Goal: Task Accomplishment & Management: Use online tool/utility

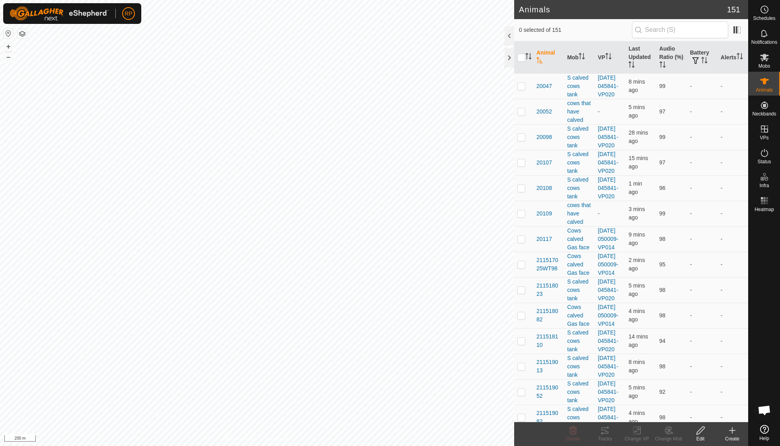
scroll to position [68, 0]
click at [731, 431] on icon at bounding box center [732, 430] width 10 height 10
click at [506, 40] on div at bounding box center [510, 35] width 10 height 19
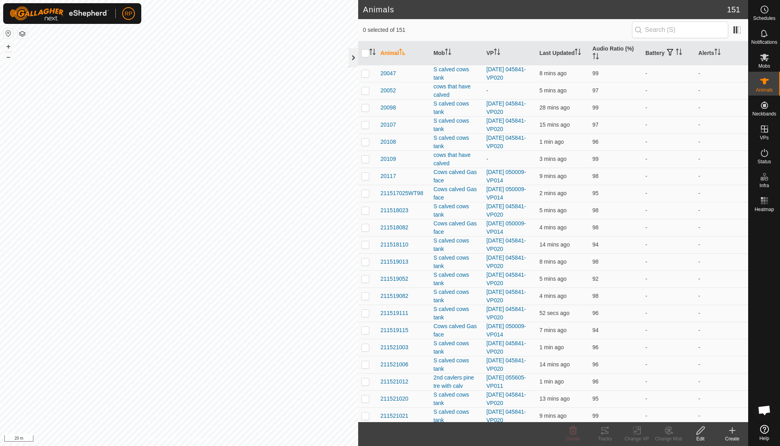
click at [354, 61] on div at bounding box center [354, 57] width 10 height 19
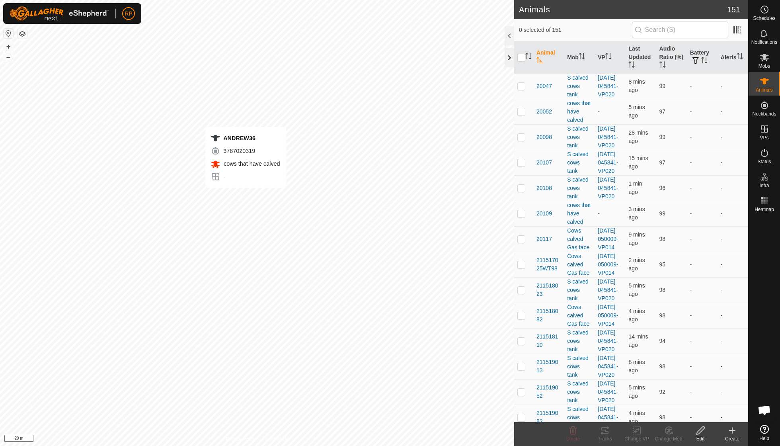
checkbox input "true"
click at [735, 433] on icon at bounding box center [732, 430] width 10 height 10
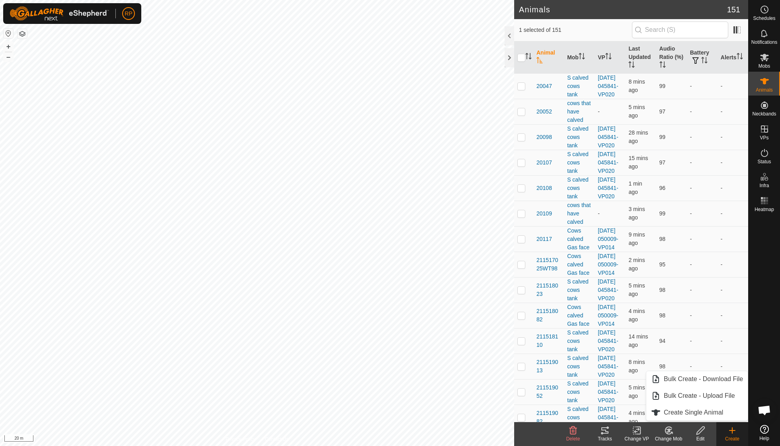
click at [670, 431] on icon at bounding box center [669, 430] width 10 height 10
click at [700, 433] on icon at bounding box center [701, 430] width 10 height 10
click at [729, 432] on icon at bounding box center [732, 430] width 10 height 10
click at [763, 131] on icon at bounding box center [765, 129] width 10 height 10
click at [766, 64] on span "Mobs" at bounding box center [764, 66] width 12 height 5
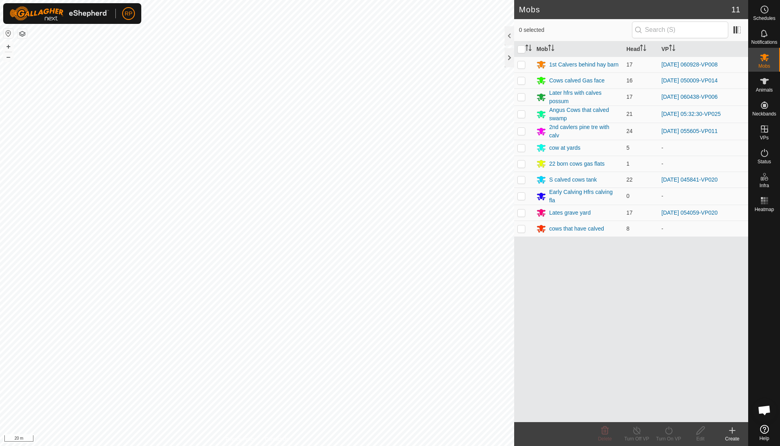
click at [733, 444] on div "Create" at bounding box center [732, 434] width 32 height 24
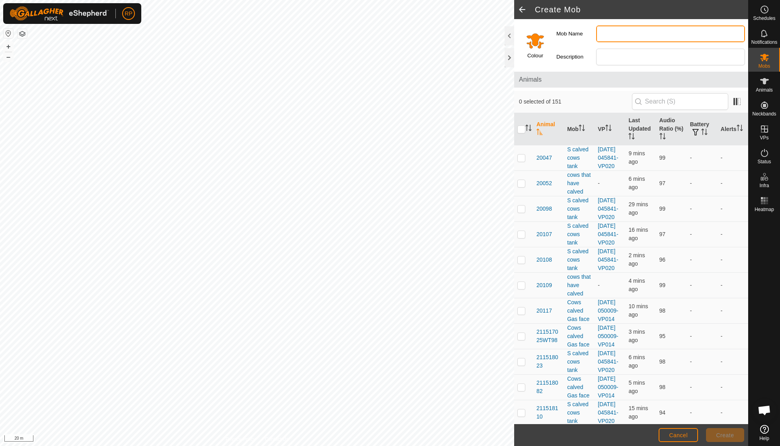
click at [616, 35] on input "Mob Name" at bounding box center [670, 33] width 149 height 17
type input "dump flat"
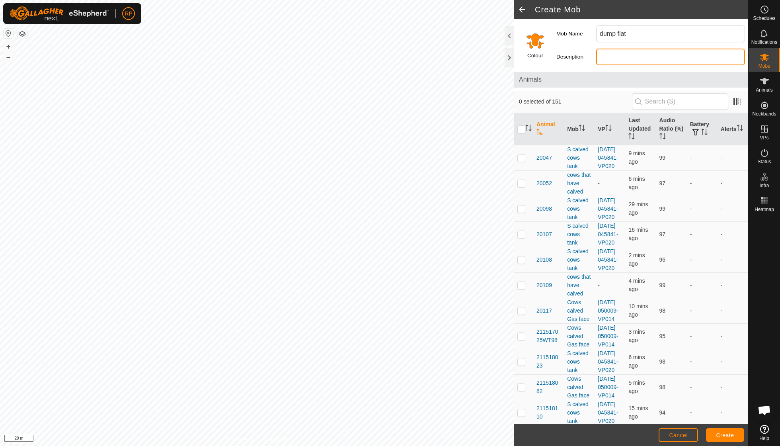
click at [606, 58] on input "Description" at bounding box center [670, 57] width 149 height 17
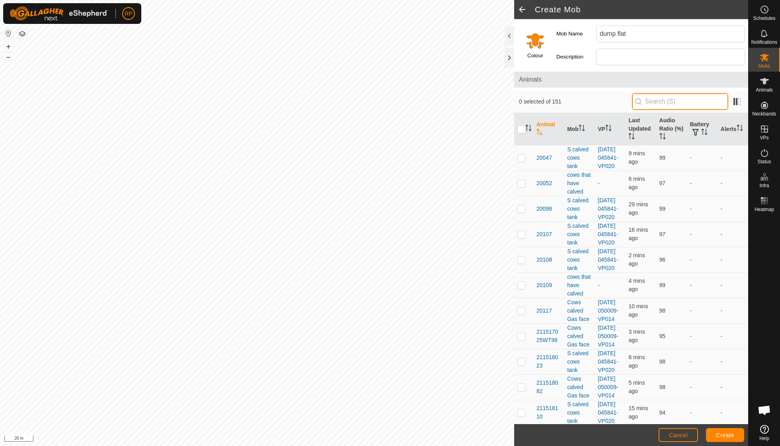
click at [682, 102] on input "text" at bounding box center [680, 101] width 96 height 17
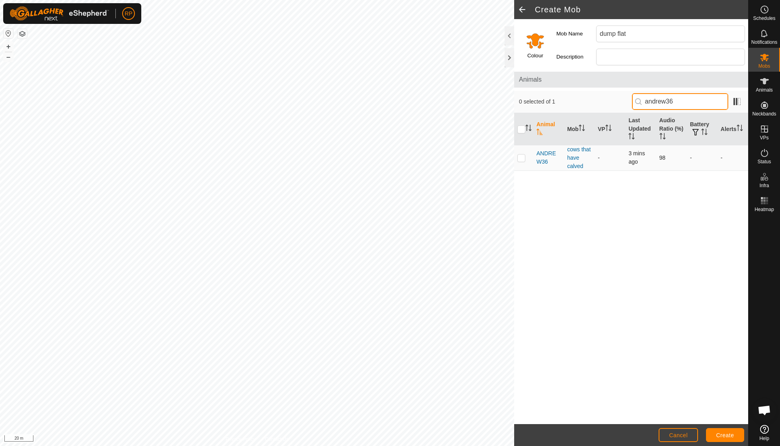
type input "andrew36"
click at [520, 158] on p-checkbox at bounding box center [521, 157] width 8 height 6
checkbox input "true"
click at [736, 102] on span at bounding box center [737, 101] width 13 height 13
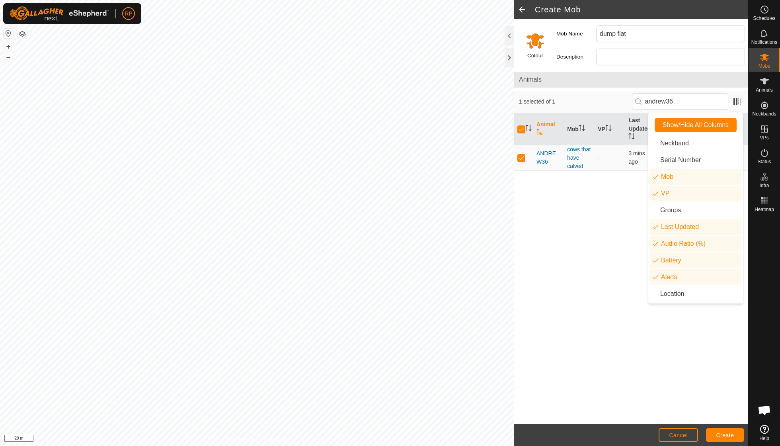
click at [556, 235] on div "Animal Mob VP Last Updated Audio Ratio (%) Battery Alerts ANDREW36 cows that ha…" at bounding box center [631, 268] width 234 height 311
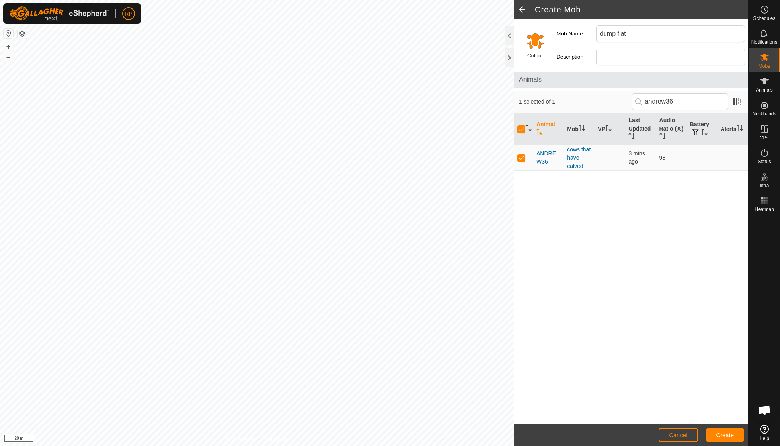
click at [719, 438] on span "Create" at bounding box center [725, 435] width 18 height 6
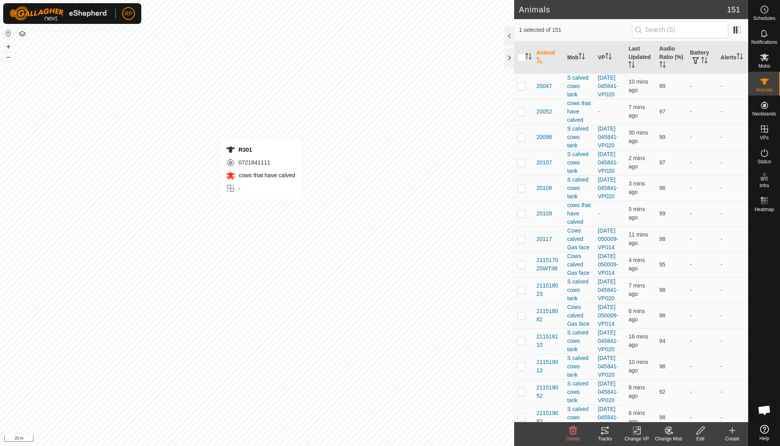
checkbox input "false"
click at [766, 62] on es-mob-svg-icon at bounding box center [764, 57] width 14 height 13
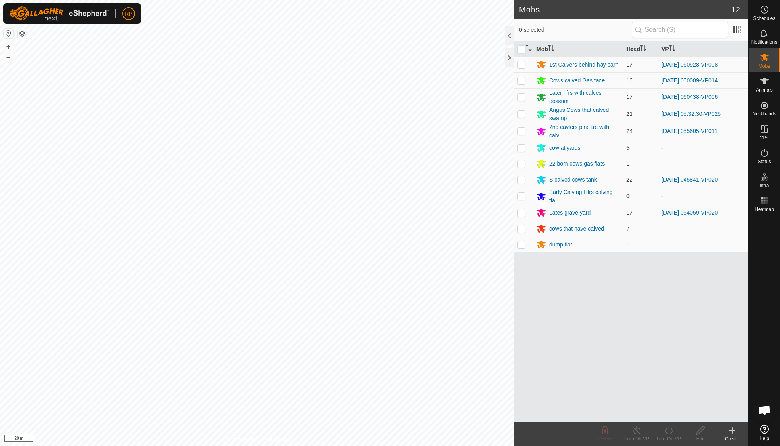
click at [578, 246] on div "dump flat" at bounding box center [578, 245] width 84 height 10
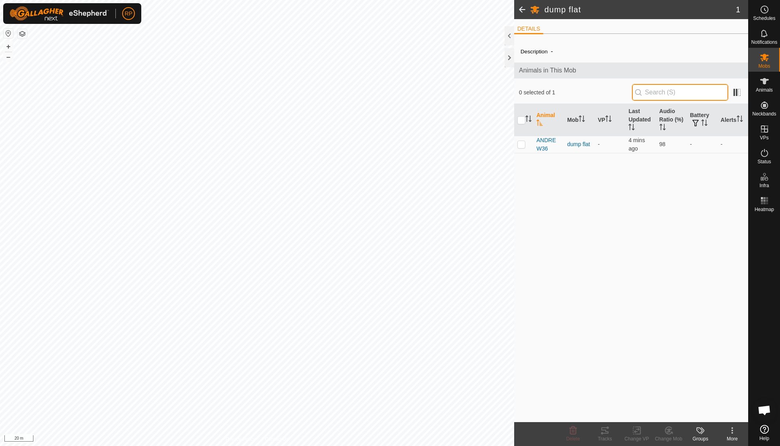
click at [701, 90] on input "text" at bounding box center [680, 92] width 96 height 17
type input "r"
click at [770, 85] on es-animals-svg-icon at bounding box center [764, 81] width 14 height 13
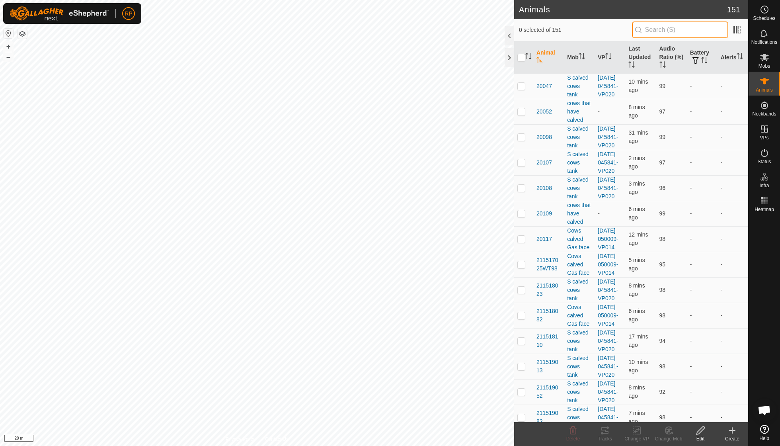
click at [668, 27] on input "text" at bounding box center [680, 29] width 96 height 17
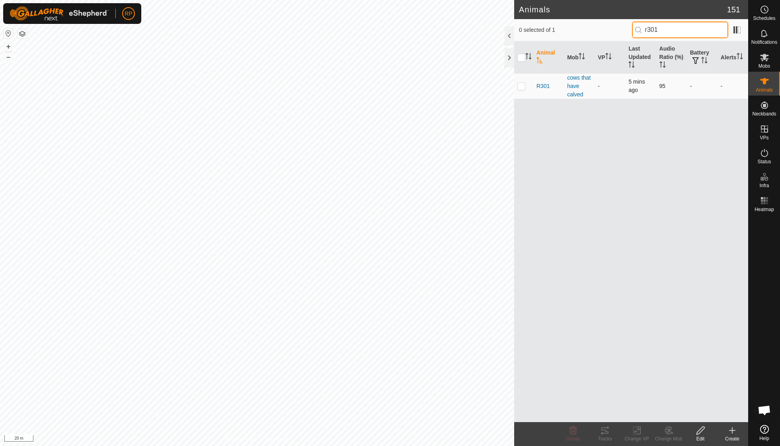
type input "r301"
click at [520, 86] on p-checkbox at bounding box center [521, 86] width 8 height 6
checkbox input "true"
click at [672, 435] on div "Change Mob" at bounding box center [669, 438] width 32 height 7
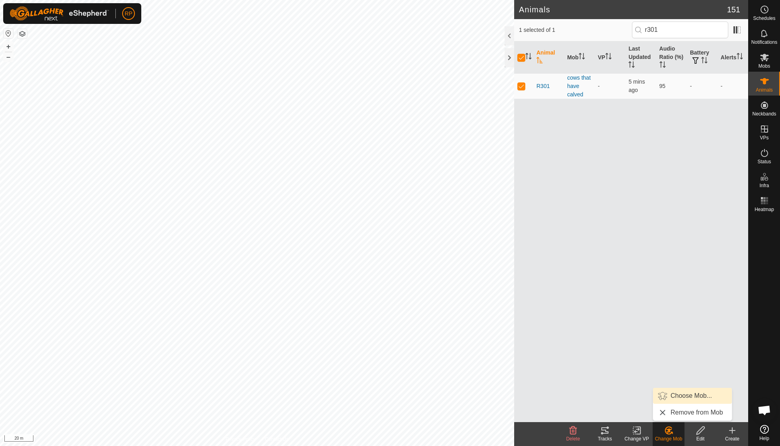
click at [683, 400] on link "Choose Mob..." at bounding box center [692, 396] width 79 height 16
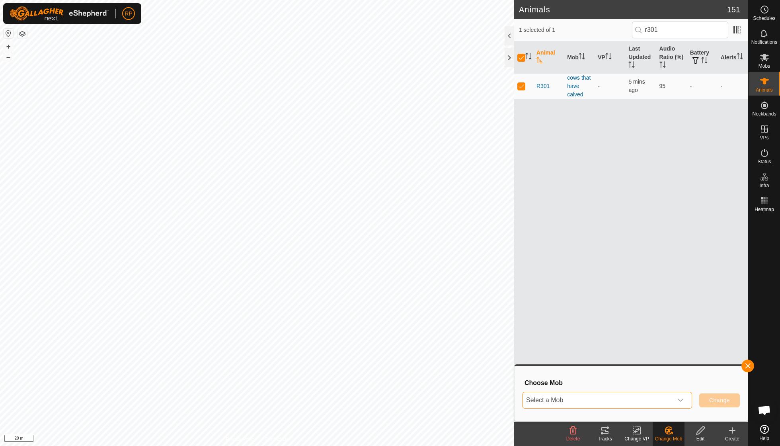
click at [610, 399] on span "Select a Mob" at bounding box center [598, 400] width 150 height 16
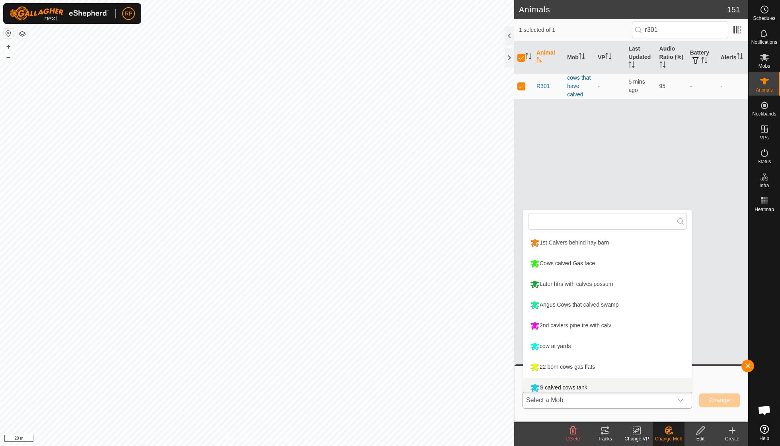
scroll to position [6, 0]
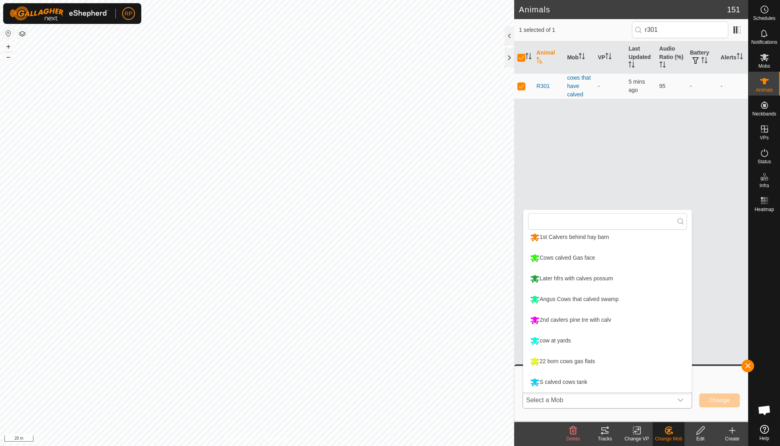
click at [688, 379] on li "S calved cows tank" at bounding box center [607, 382] width 168 height 20
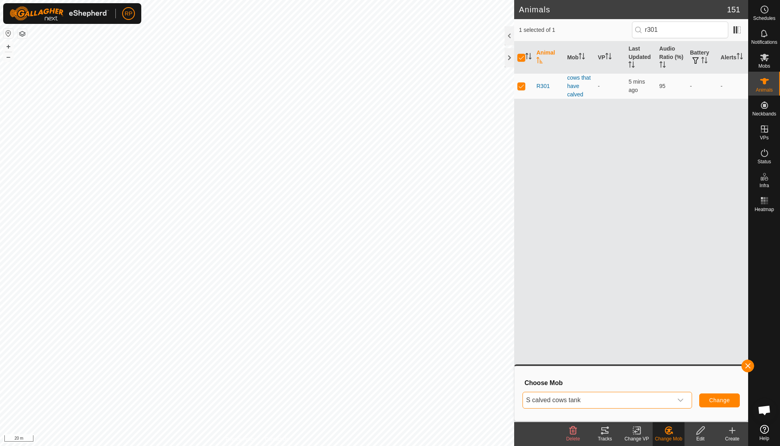
click at [653, 399] on span "S calved cows tank" at bounding box center [598, 400] width 150 height 16
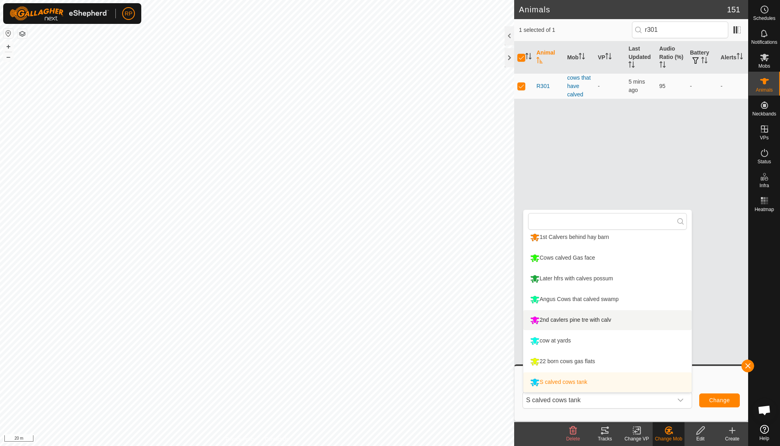
drag, startPoint x: 689, startPoint y: 316, endPoint x: 689, endPoint y: 329, distance: 13.9
click at [689, 329] on p-selectitem "2nd cavlers pine tre with calv" at bounding box center [607, 320] width 168 height 20
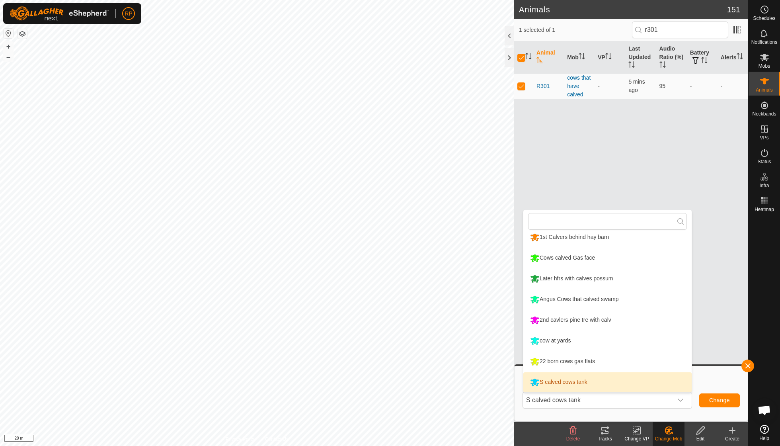
click at [680, 403] on icon "dropdown trigger" at bounding box center [680, 400] width 6 height 6
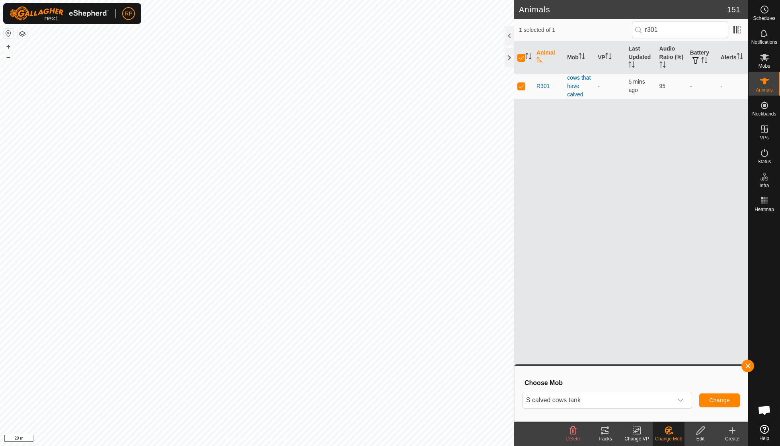
click at [680, 403] on icon "dropdown trigger" at bounding box center [680, 400] width 6 height 6
type input "dum"
click at [613, 380] on li "dump flat" at bounding box center [607, 382] width 168 height 20
click at [707, 399] on button "Change" at bounding box center [719, 400] width 41 height 14
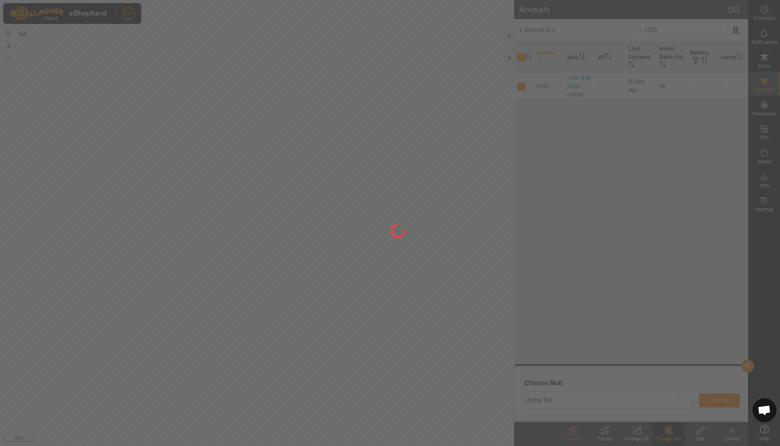
checkbox input "false"
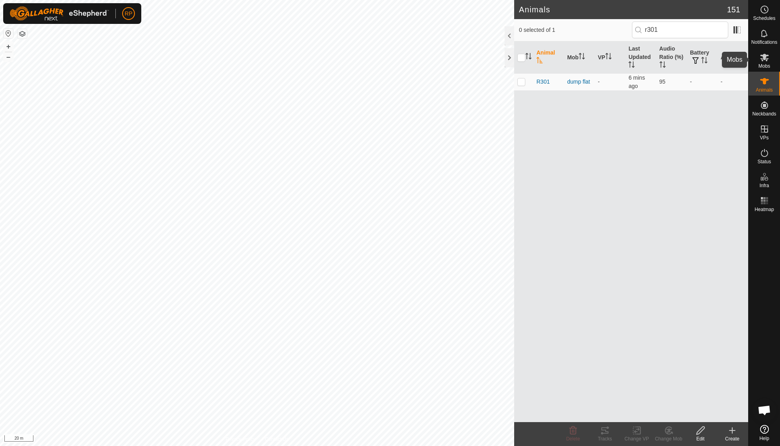
click at [771, 68] on div "Mobs" at bounding box center [763, 60] width 31 height 24
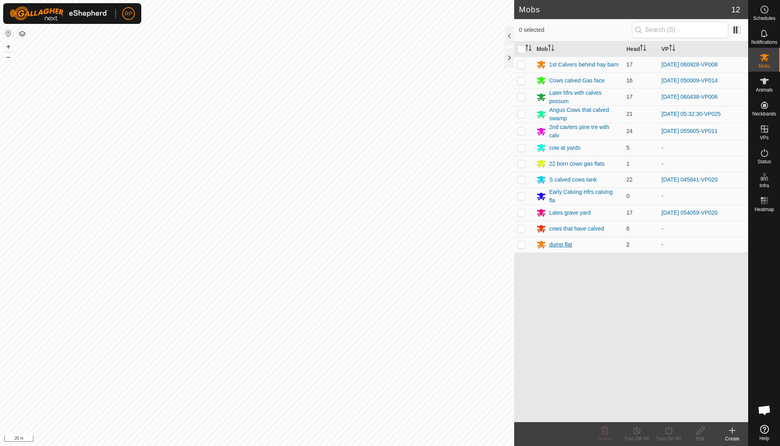
click at [553, 242] on div "dump flat" at bounding box center [560, 244] width 23 height 8
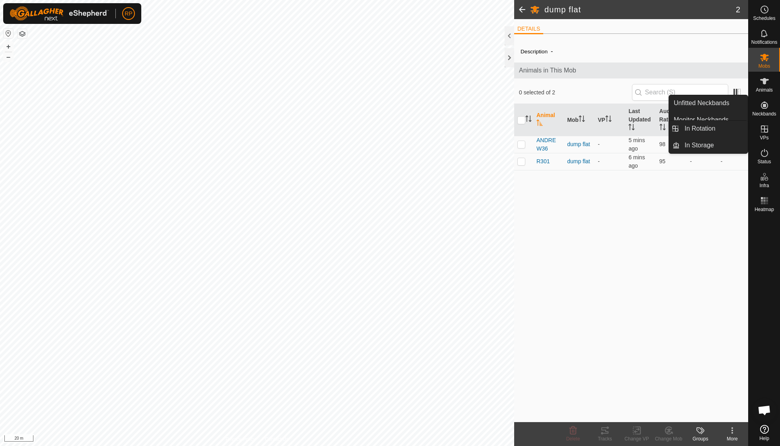
click at [765, 123] on es-virtualpaddocks-svg-icon at bounding box center [764, 129] width 14 height 13
click at [766, 136] on span "VPs" at bounding box center [764, 137] width 9 height 5
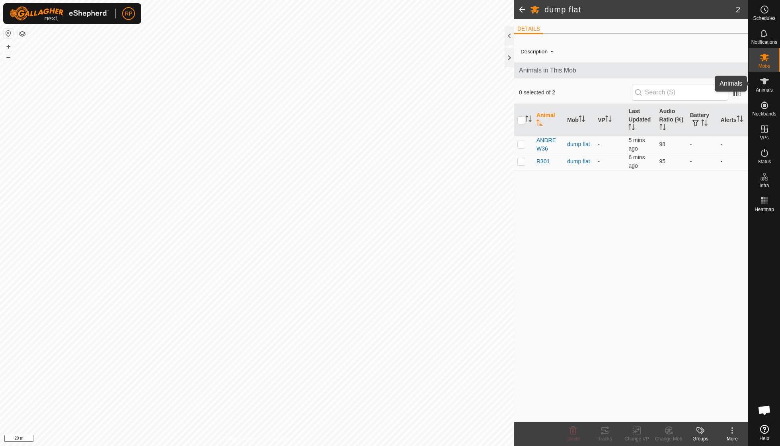
click at [761, 92] on div "Animals" at bounding box center [763, 84] width 31 height 24
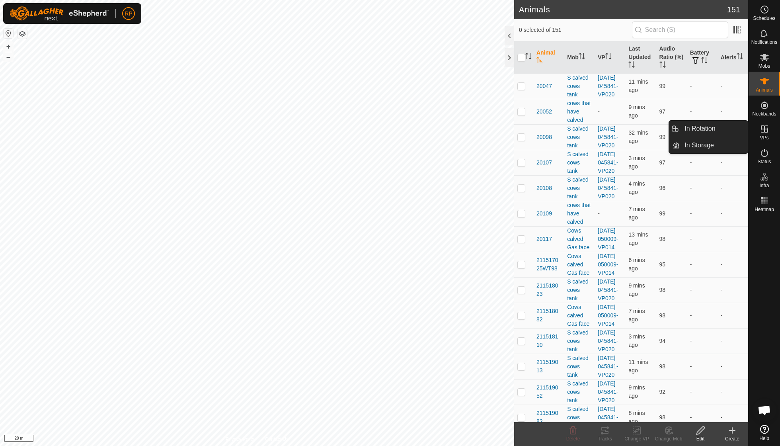
click at [766, 133] on icon at bounding box center [765, 129] width 10 height 10
click at [731, 432] on icon at bounding box center [732, 430] width 10 height 10
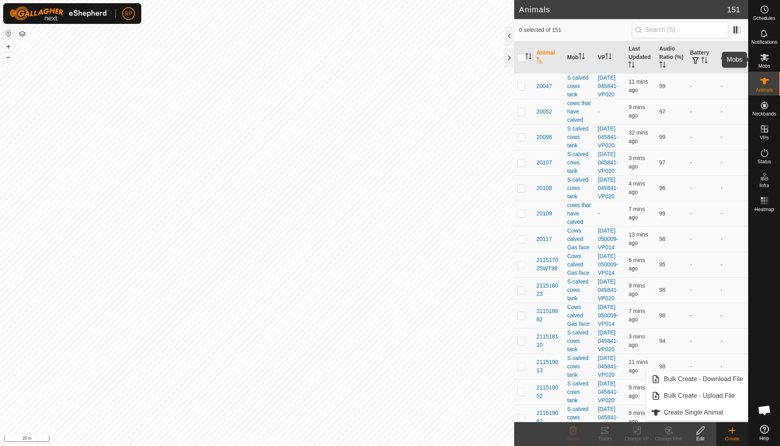
click at [762, 67] on span "Mobs" at bounding box center [764, 66] width 12 height 5
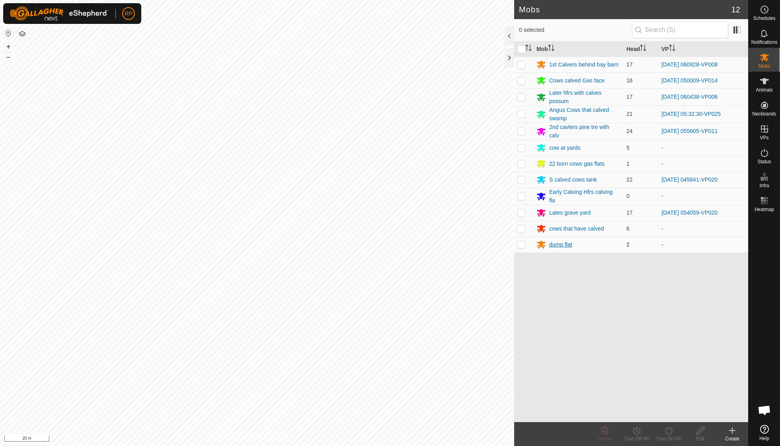
click at [560, 243] on div "dump flat" at bounding box center [560, 244] width 23 height 8
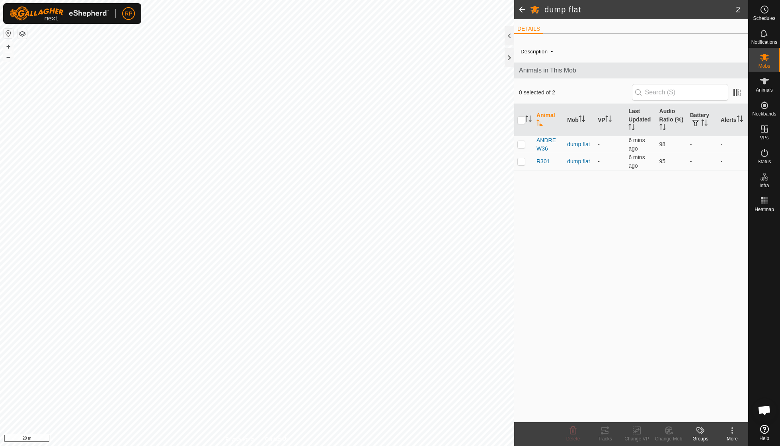
click at [731, 430] on icon at bounding box center [732, 430] width 10 height 10
click at [769, 12] on icon at bounding box center [765, 10] width 10 height 10
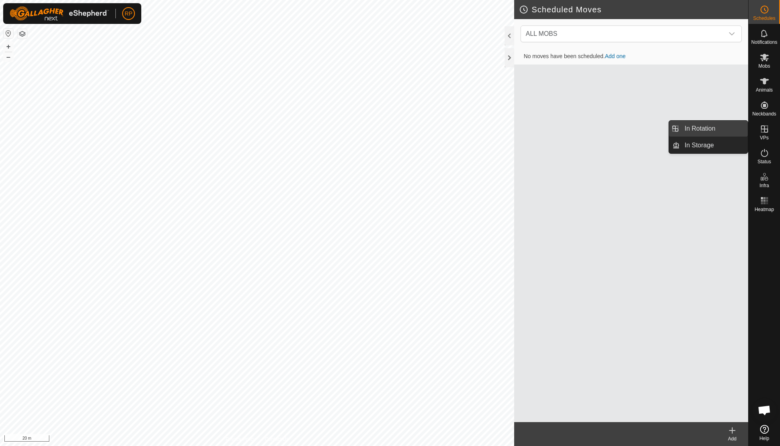
click at [735, 126] on link "In Rotation" at bounding box center [714, 129] width 68 height 16
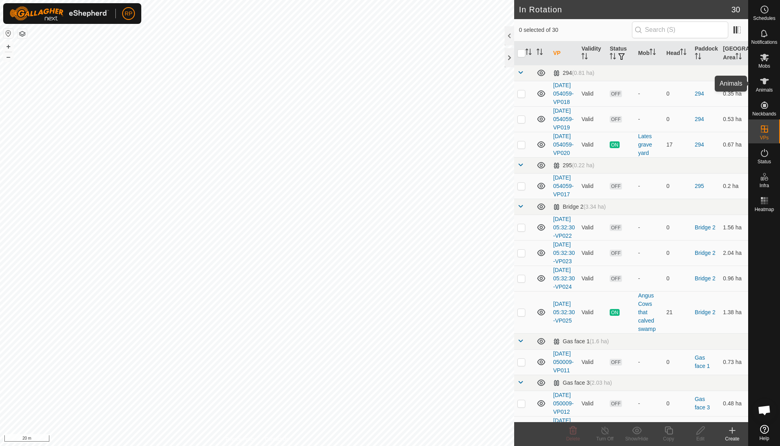
click at [768, 92] on span "Animals" at bounding box center [764, 90] width 17 height 5
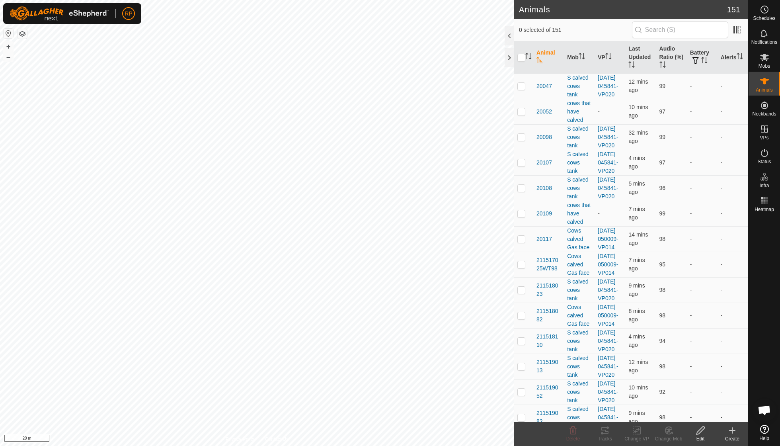
click at [705, 433] on icon at bounding box center [701, 430] width 10 height 10
click at [731, 432] on icon at bounding box center [732, 430] width 10 height 10
click at [766, 58] on icon at bounding box center [764, 58] width 9 height 8
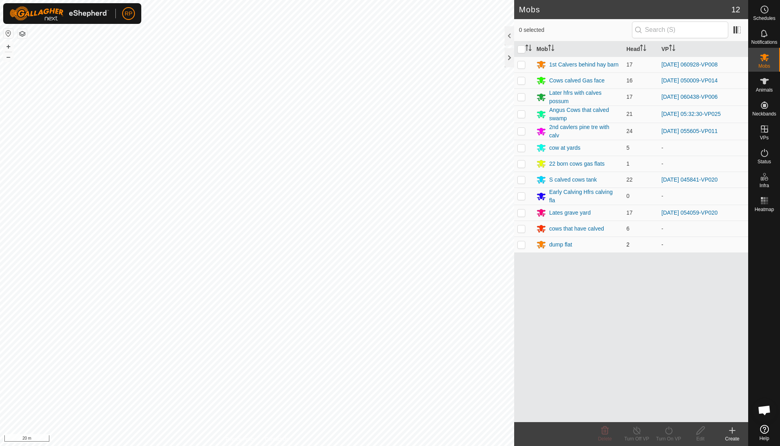
click at [521, 244] on p-checkbox at bounding box center [521, 244] width 8 height 6
checkbox input "true"
click at [702, 438] on div "Edit" at bounding box center [700, 438] width 32 height 7
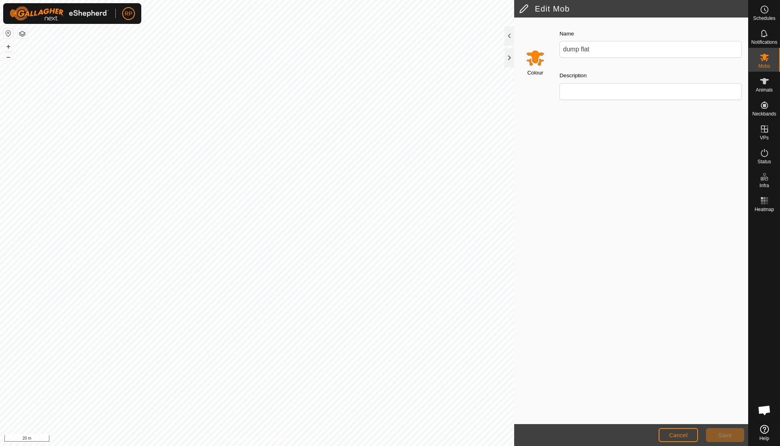
click at [685, 435] on span "Cancel" at bounding box center [678, 435] width 19 height 6
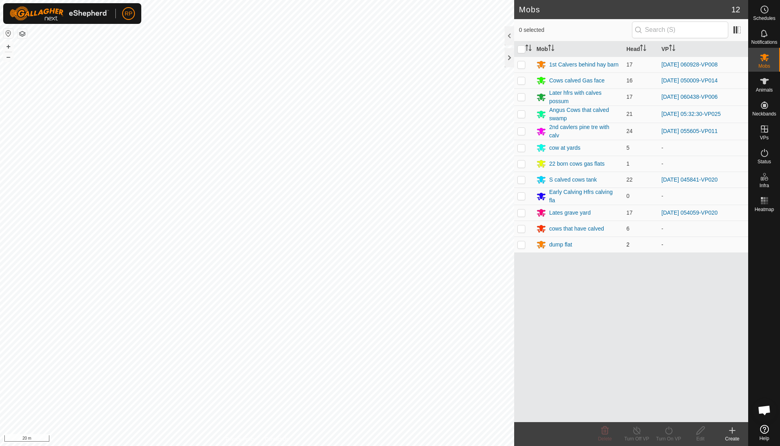
click at [522, 242] on p-checkbox at bounding box center [521, 244] width 8 height 6
checkbox input "true"
click at [731, 432] on icon at bounding box center [732, 430] width 10 height 10
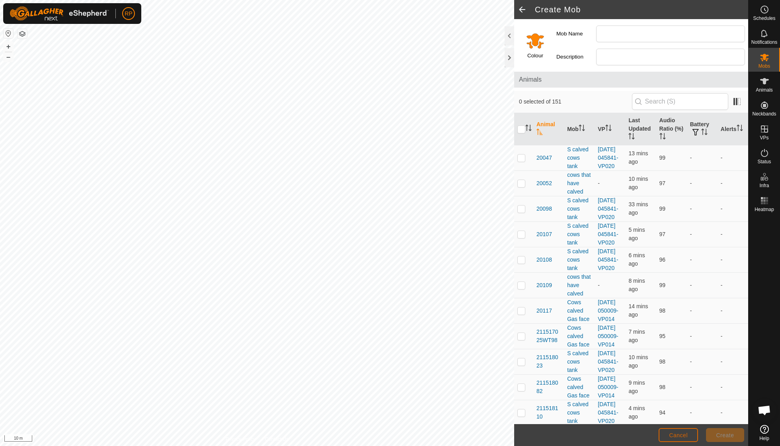
click at [688, 435] on button "Cancel" at bounding box center [678, 435] width 39 height 14
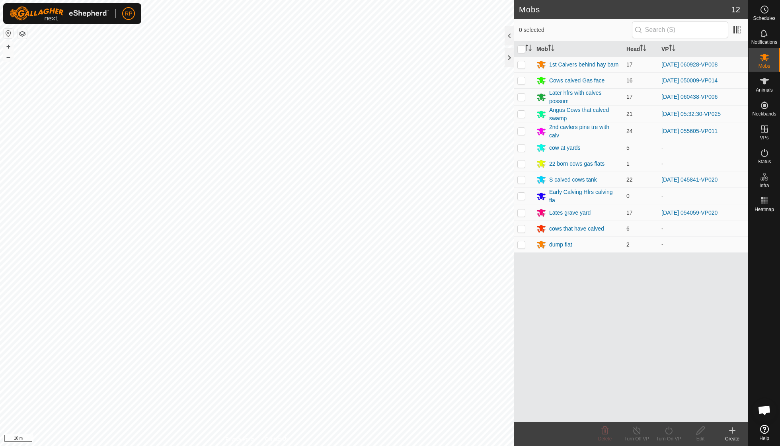
click at [525, 243] on td at bounding box center [523, 244] width 19 height 16
checkbox input "true"
click at [672, 434] on icon at bounding box center [669, 430] width 10 height 10
click at [730, 433] on icon at bounding box center [732, 430] width 10 height 10
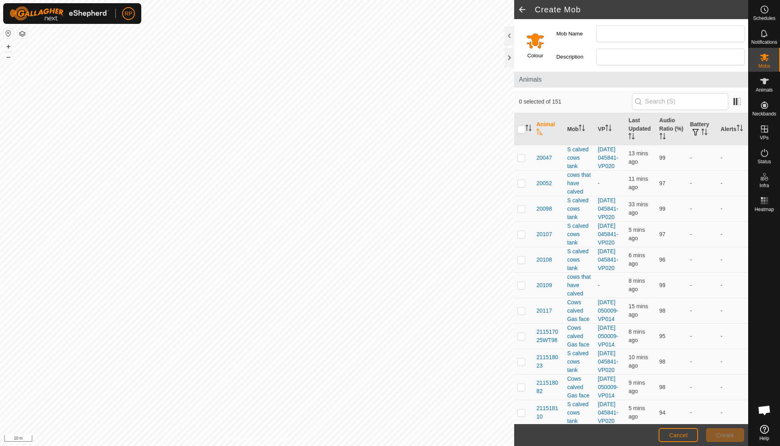
click at [526, 9] on span at bounding box center [522, 9] width 16 height 19
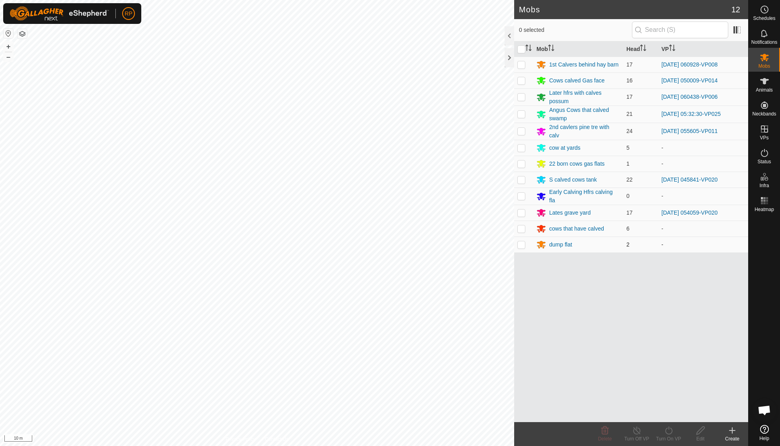
click at [522, 241] on p-checkbox at bounding box center [521, 244] width 8 height 6
checkbox input "true"
click at [700, 429] on icon at bounding box center [701, 430] width 10 height 10
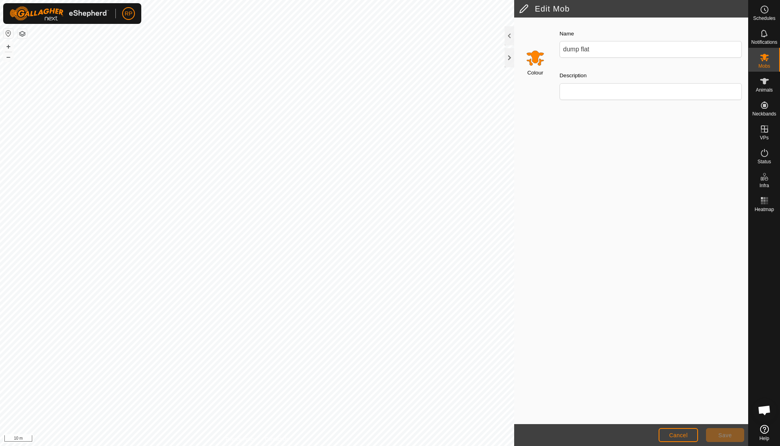
click at [693, 435] on button "Cancel" at bounding box center [678, 435] width 39 height 14
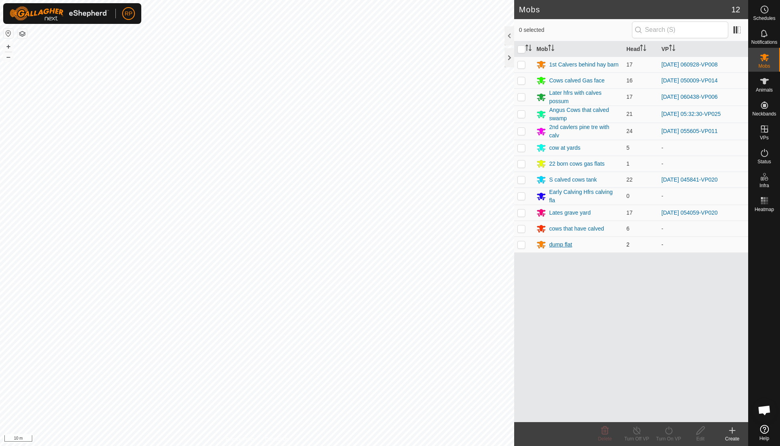
click at [559, 241] on div "dump flat" at bounding box center [560, 244] width 23 height 8
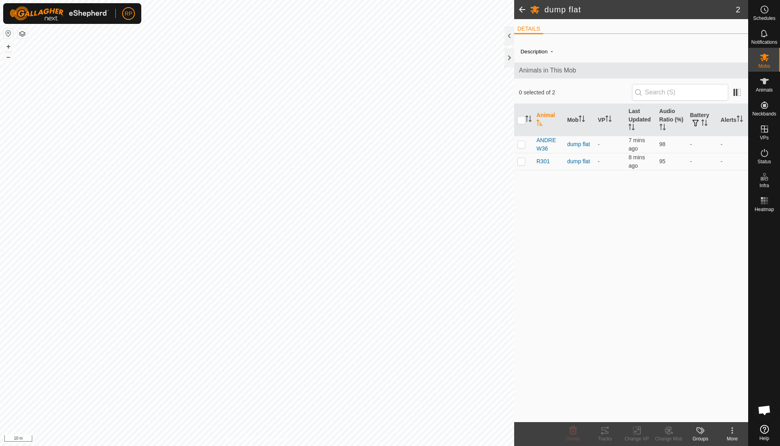
click at [522, 8] on span at bounding box center [522, 9] width 16 height 19
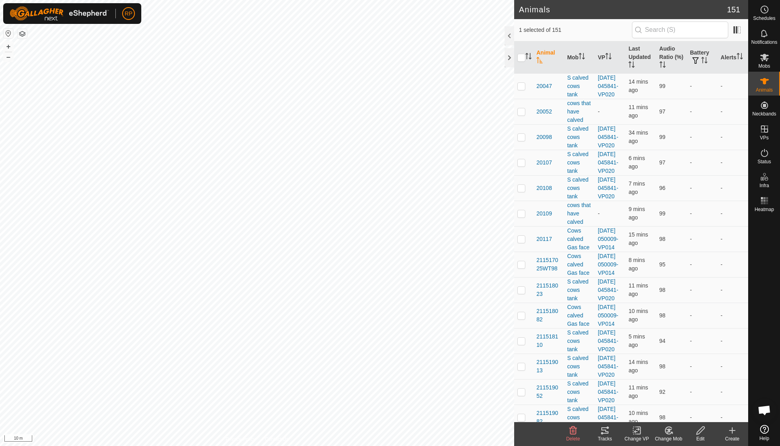
checkbox input "false"
click at [734, 427] on icon at bounding box center [732, 430] width 10 height 10
click at [702, 435] on div "Edit" at bounding box center [700, 438] width 32 height 7
click at [509, 57] on div at bounding box center [510, 57] width 10 height 19
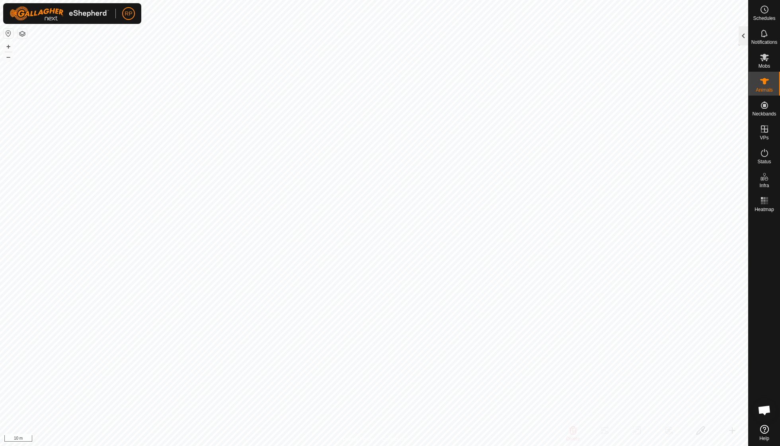
click at [742, 27] on div at bounding box center [744, 35] width 10 height 19
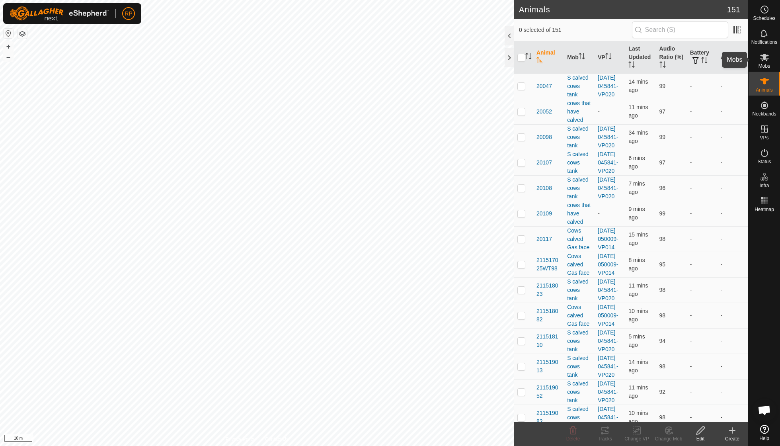
click at [770, 60] on es-mob-svg-icon at bounding box center [764, 57] width 14 height 13
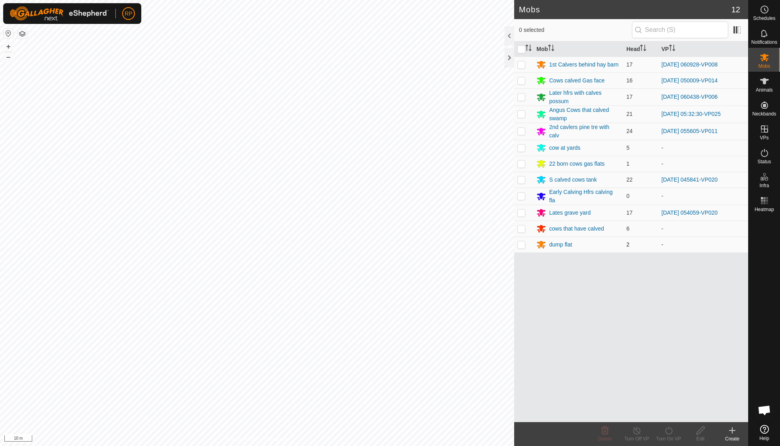
click at [523, 242] on p-checkbox at bounding box center [521, 244] width 8 height 6
checkbox input "true"
click at [668, 432] on icon at bounding box center [669, 430] width 10 height 10
click at [665, 410] on span "Now" at bounding box center [664, 412] width 13 height 10
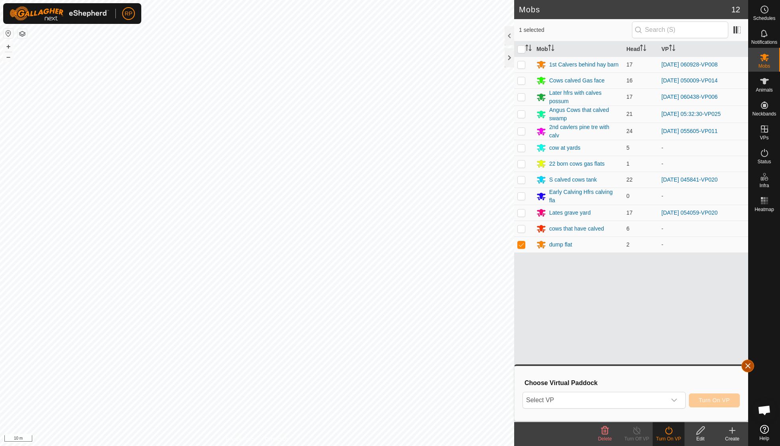
click at [747, 366] on button "button" at bounding box center [747, 365] width 13 height 13
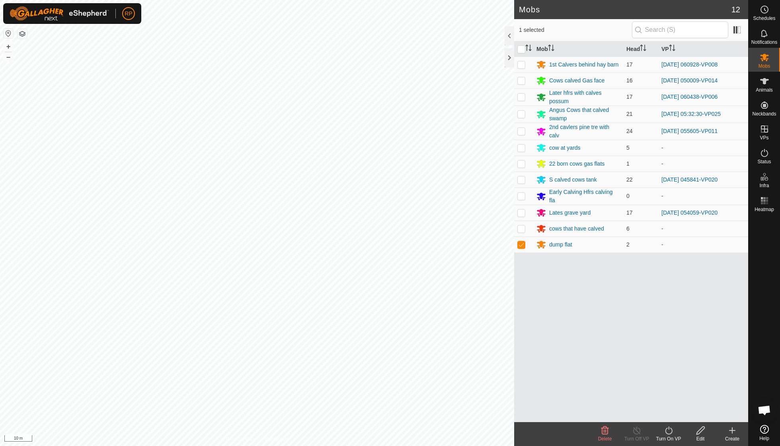
click at [730, 433] on icon at bounding box center [732, 430] width 10 height 10
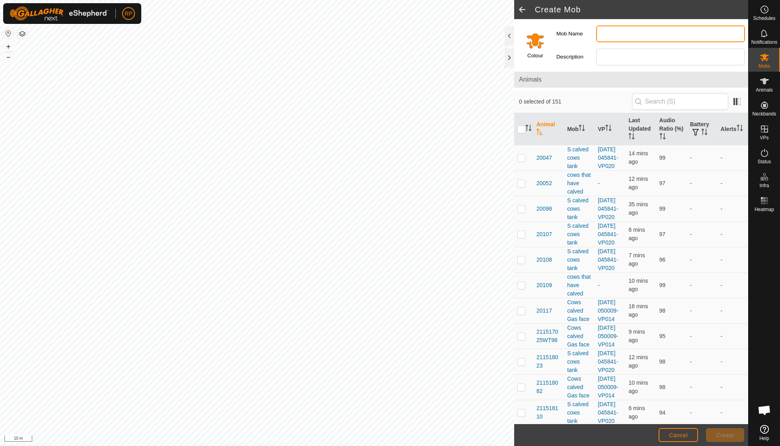
click at [608, 33] on input "Mob Name" at bounding box center [670, 33] width 149 height 17
type input "d"
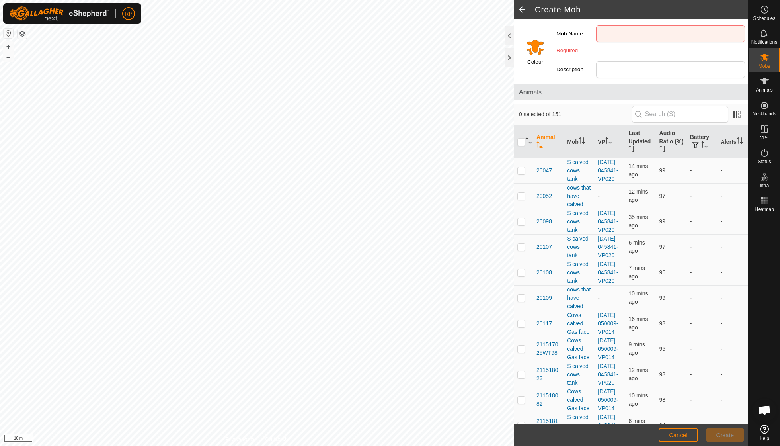
click at [521, 10] on span at bounding box center [522, 9] width 16 height 19
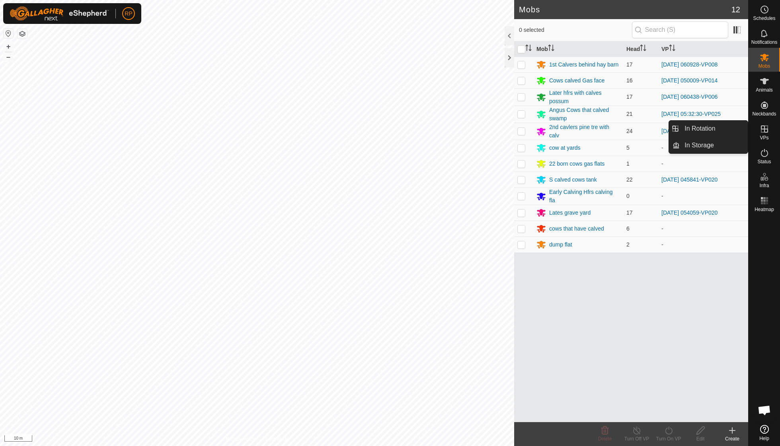
click at [766, 131] on icon at bounding box center [765, 129] width 10 height 10
click at [769, 129] on es-virtualpaddocks-svg-icon at bounding box center [764, 129] width 14 height 13
click at [769, 128] on es-virtualpaddocks-svg-icon at bounding box center [764, 129] width 14 height 13
click at [713, 128] on link "In Rotation" at bounding box center [714, 129] width 68 height 16
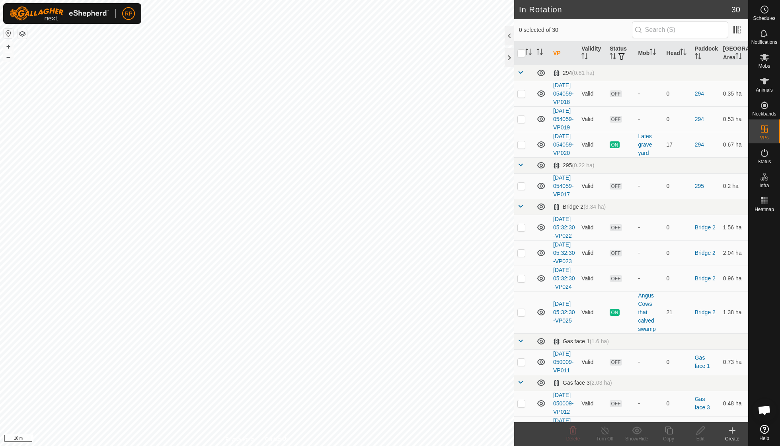
click at [713, 128] on td "294" at bounding box center [706, 118] width 28 height 25
drag, startPoint x: 713, startPoint y: 128, endPoint x: 779, endPoint y: 225, distance: 116.9
click at [779, 223] on div "Schedules Notifications Mobs Animals Neckbands VPs Status Infra Heatmap Help Wa…" at bounding box center [390, 223] width 780 height 446
click at [734, 445] on div "Create" at bounding box center [732, 434] width 32 height 24
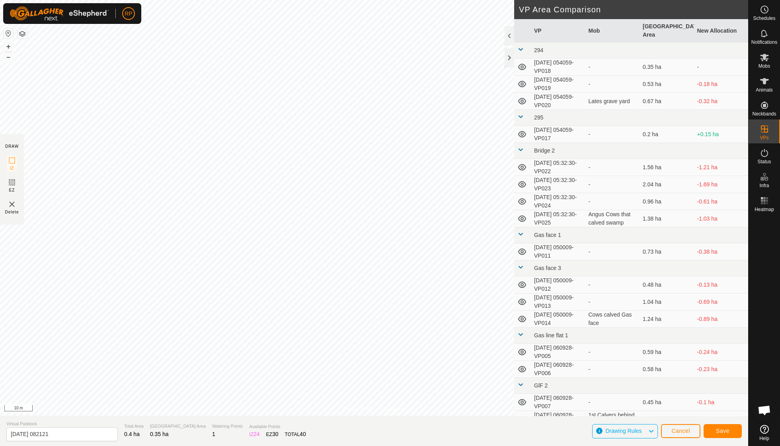
click at [724, 429] on span "Save" at bounding box center [723, 430] width 14 height 6
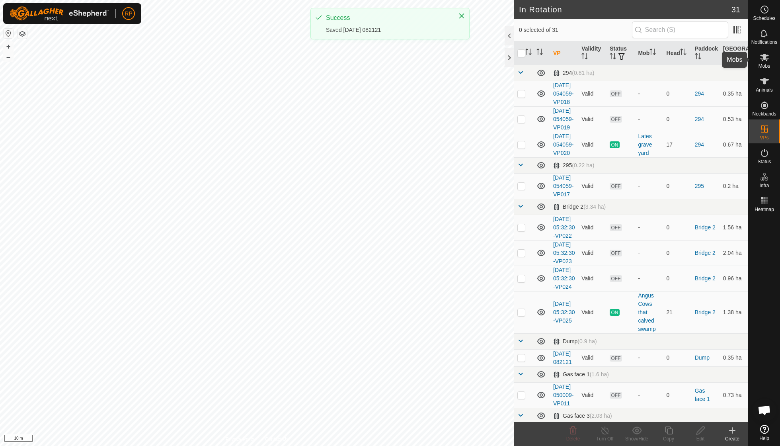
click at [764, 64] on span "Mobs" at bounding box center [764, 66] width 12 height 5
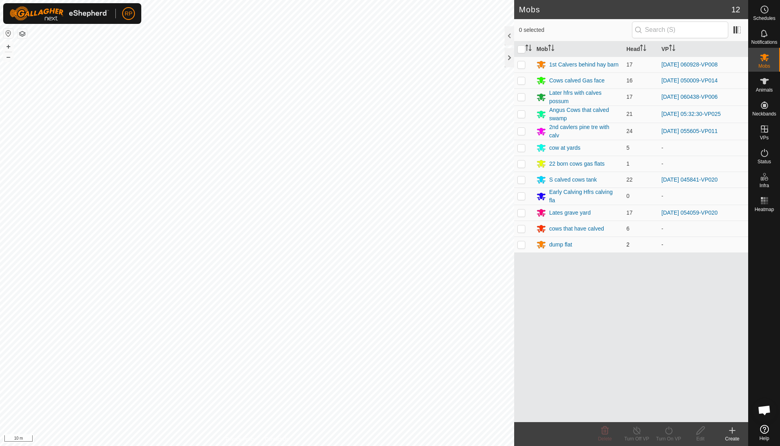
click at [521, 241] on p-checkbox at bounding box center [521, 244] width 8 height 6
checkbox input "true"
click at [668, 433] on icon at bounding box center [668, 430] width 7 height 8
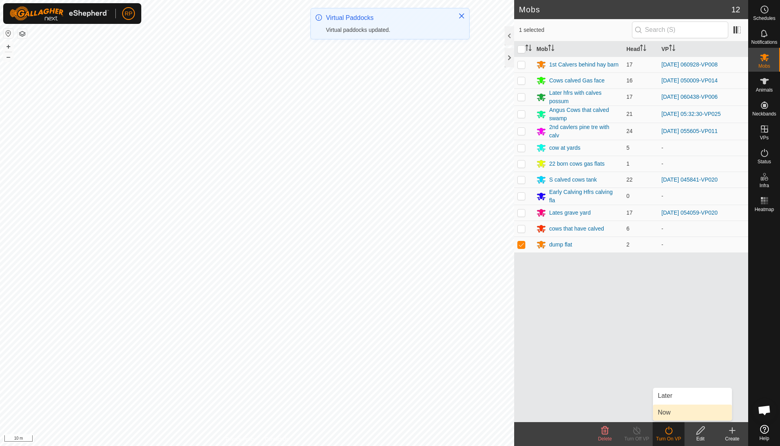
click at [670, 415] on link "Now" at bounding box center [692, 412] width 79 height 16
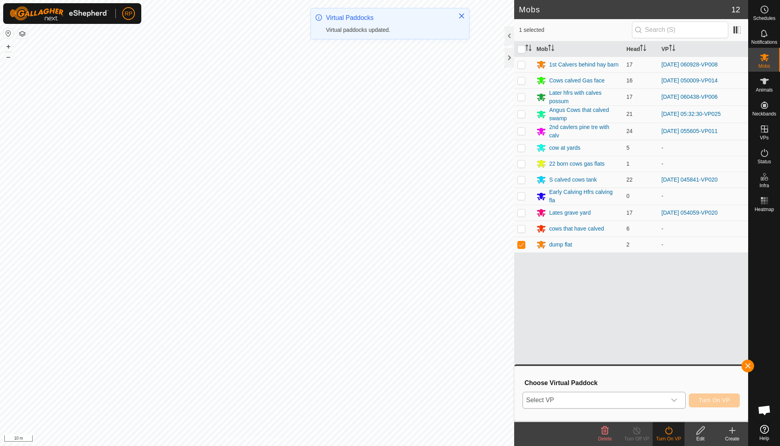
click at [672, 395] on div "dropdown trigger" at bounding box center [674, 400] width 16 height 16
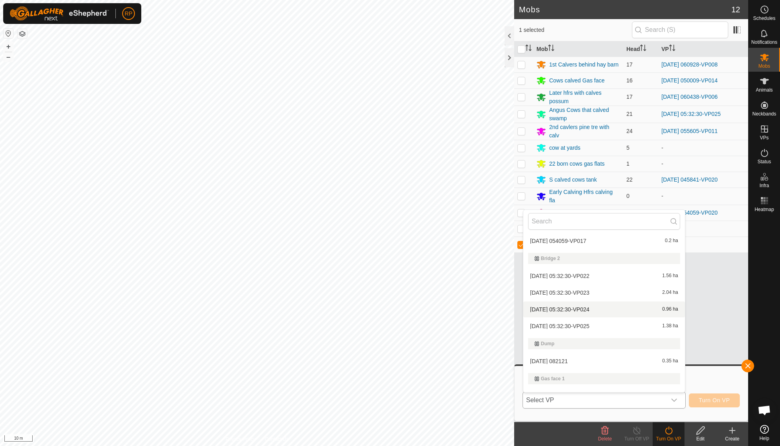
scroll to position [89, 0]
click at [580, 356] on li "[DATE] 082121 0.35 ha" at bounding box center [604, 359] width 162 height 16
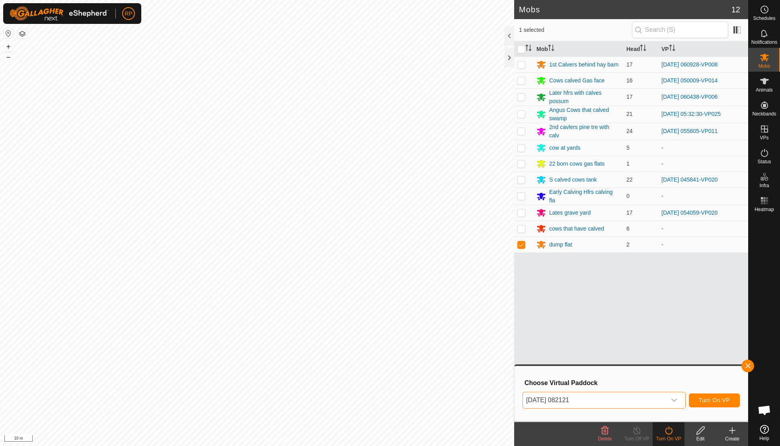
click at [701, 400] on span "Turn On VP" at bounding box center [714, 400] width 31 height 6
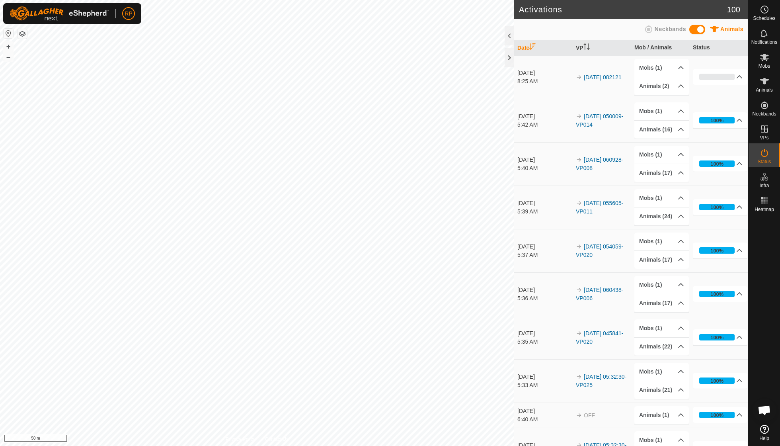
scroll to position [68, 0]
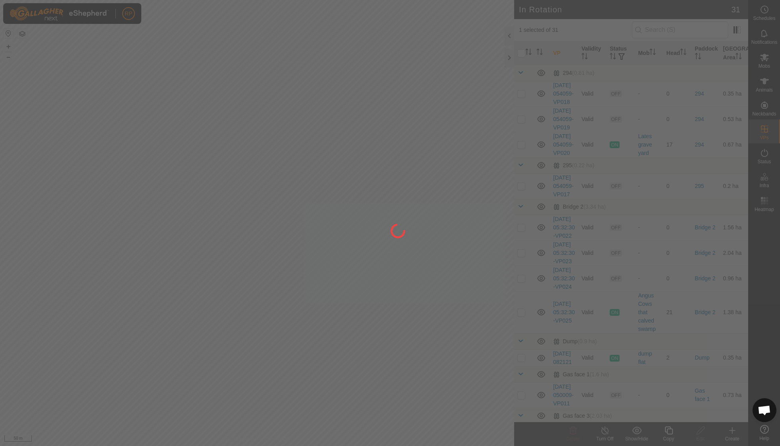
click at [121, 171] on div at bounding box center [390, 223] width 780 height 446
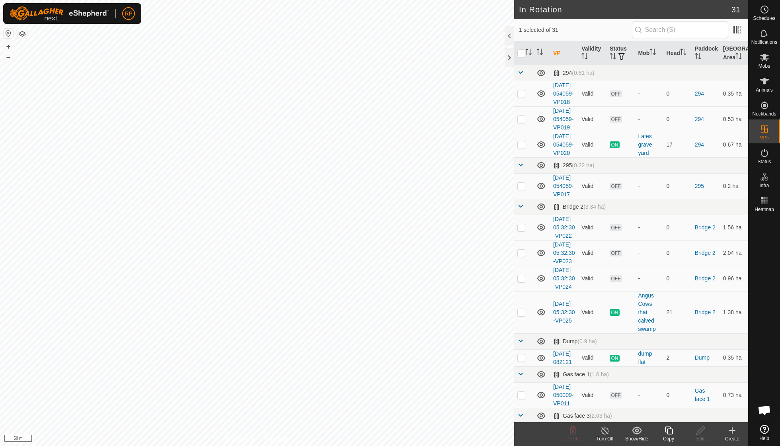
checkbox input "true"
checkbox input "false"
checkbox input "true"
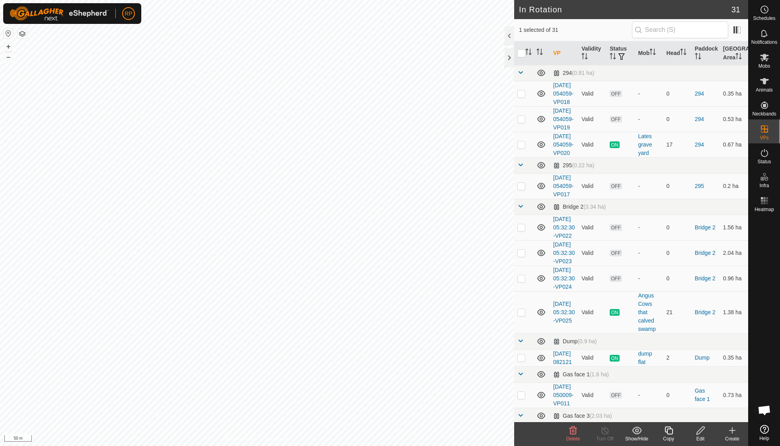
checkbox input "false"
click at [668, 433] on icon at bounding box center [669, 430] width 8 height 8
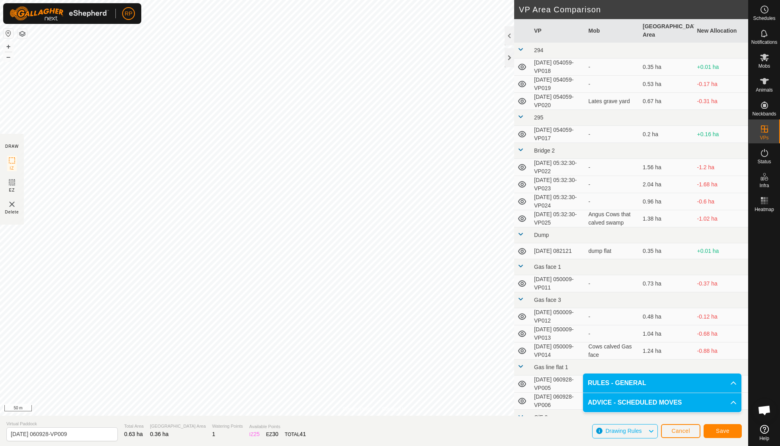
click at [727, 431] on span "Save" at bounding box center [723, 430] width 14 height 6
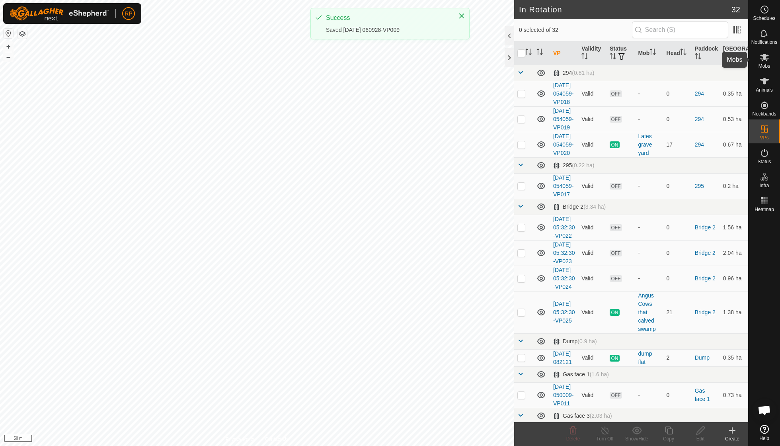
click at [766, 64] on span "Mobs" at bounding box center [764, 66] width 12 height 5
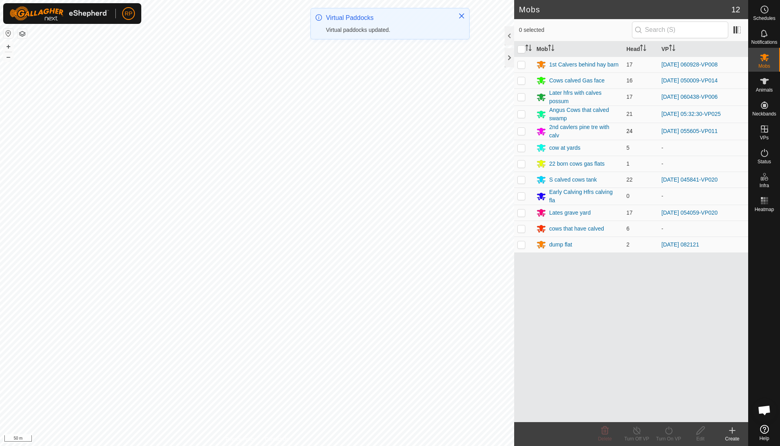
click at [524, 129] on p-checkbox at bounding box center [521, 131] width 8 height 6
checkbox input "true"
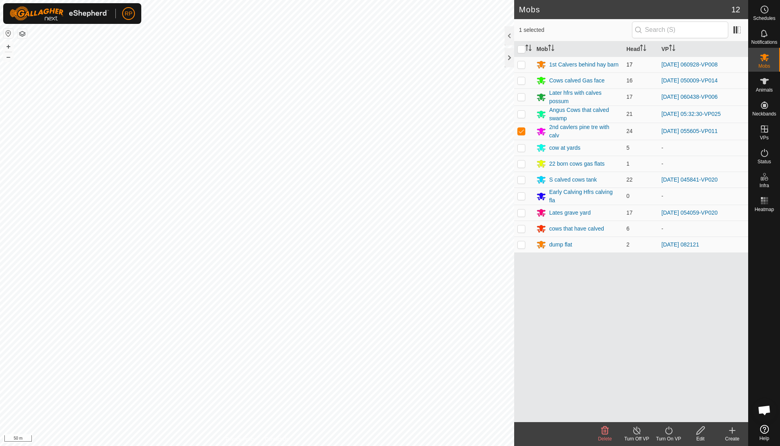
click at [520, 64] on p-checkbox at bounding box center [521, 64] width 8 height 6
checkbox input "true"
click at [519, 129] on p-checkbox at bounding box center [521, 131] width 8 height 6
checkbox input "false"
click at [667, 431] on icon at bounding box center [669, 430] width 10 height 10
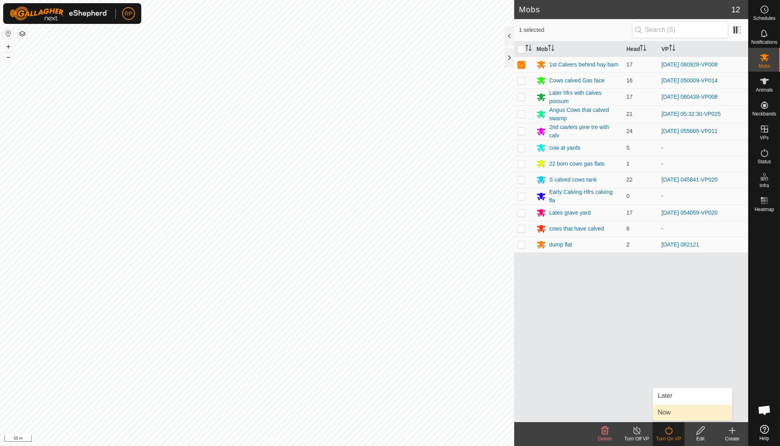
click at [664, 409] on link "Now" at bounding box center [692, 412] width 79 height 16
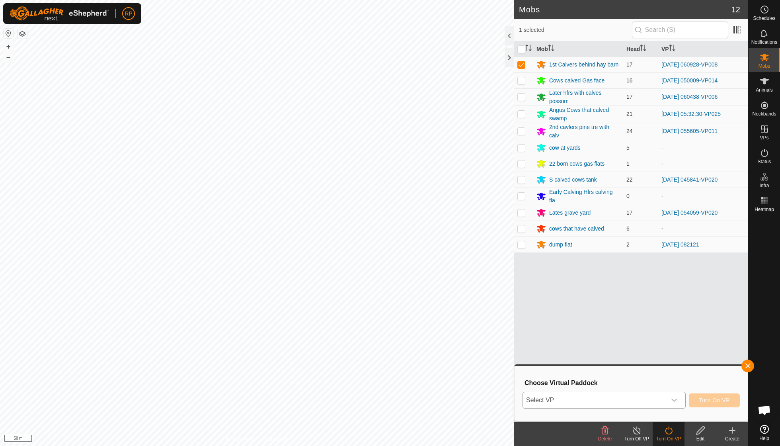
click at [672, 399] on icon "dropdown trigger" at bounding box center [674, 399] width 6 height 3
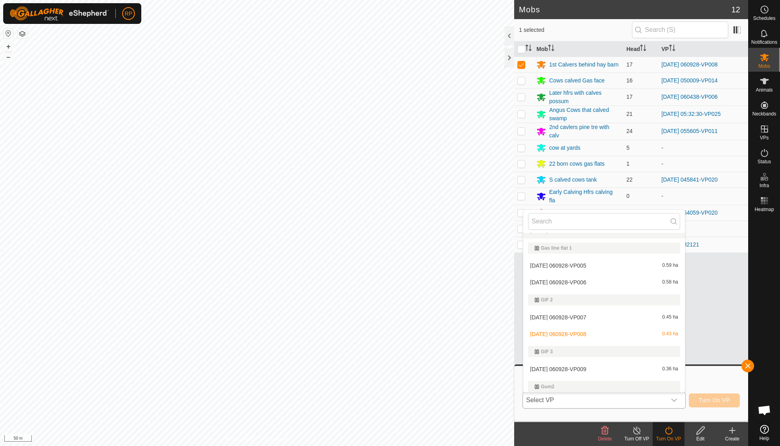
scroll to position [322, 0]
click at [577, 361] on li "2025-10-01 060928-VP009 0.36 ha" at bounding box center [604, 368] width 162 height 16
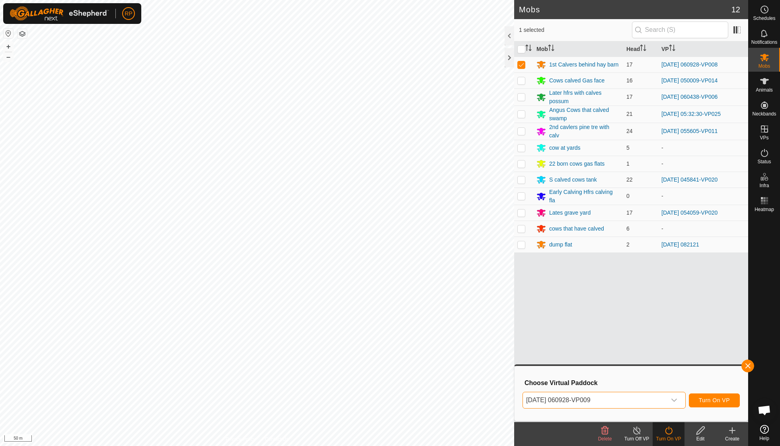
click at [708, 401] on span "Turn On VP" at bounding box center [714, 400] width 31 height 6
